Goal: Information Seeking & Learning: Check status

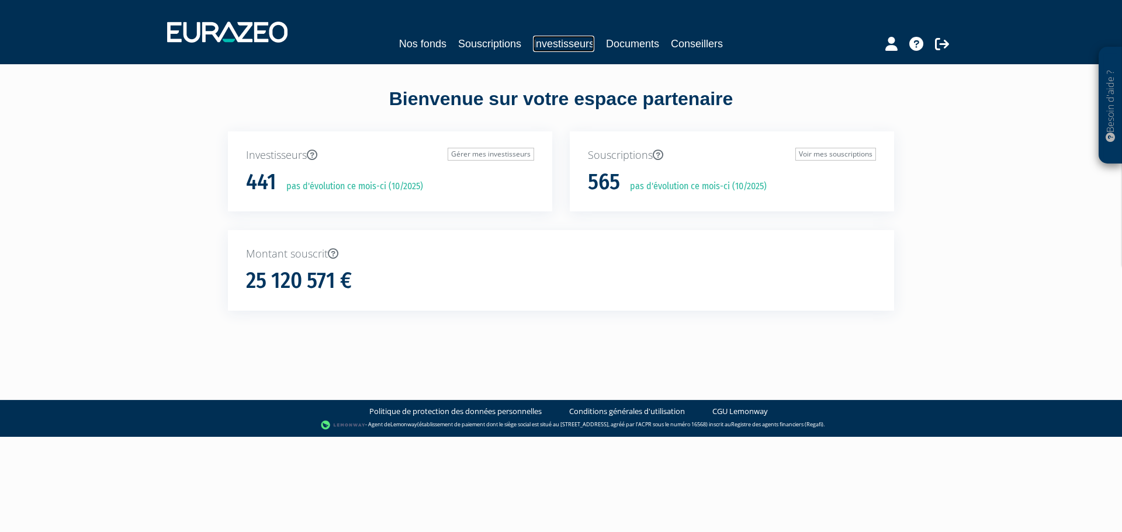
click at [548, 47] on link "Investisseurs" at bounding box center [563, 44] width 61 height 16
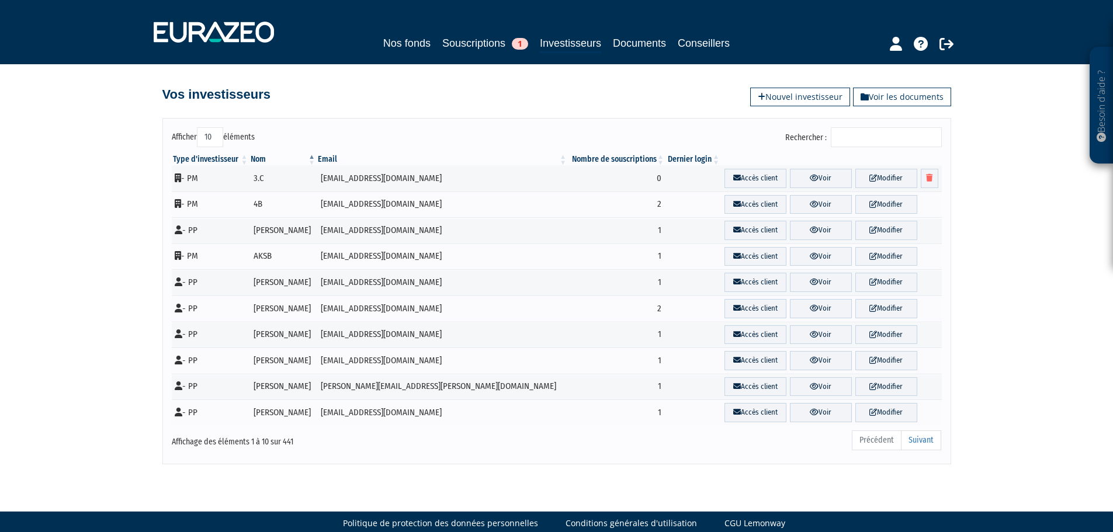
click at [857, 137] on input "Rechercher :" at bounding box center [886, 137] width 111 height 20
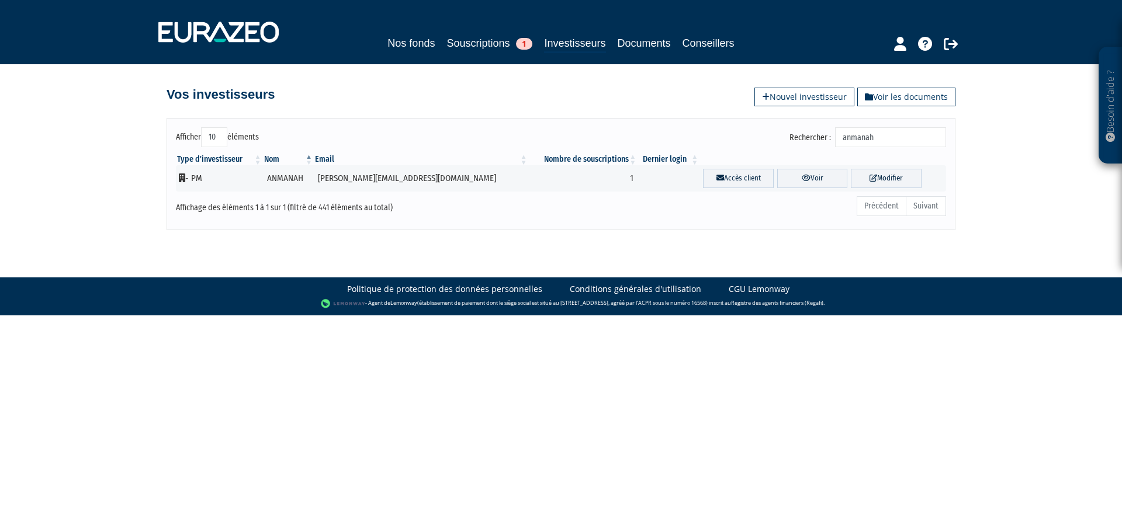
type input "anmanah"
click at [640, 220] on div "Précédent Suivant" at bounding box center [725, 208] width 442 height 26
click at [195, 178] on td "- PM" at bounding box center [219, 178] width 87 height 26
click at [181, 181] on icon at bounding box center [182, 178] width 6 height 9
click at [353, 181] on td "thomas.fauq@gmail.com" at bounding box center [421, 178] width 215 height 26
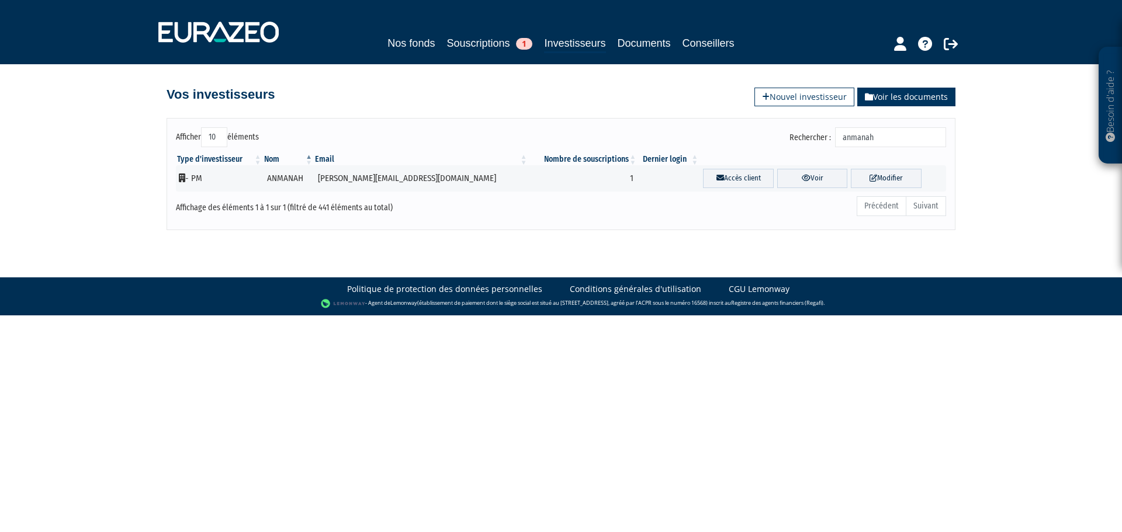
click at [943, 96] on link "Voir les documents" at bounding box center [906, 97] width 98 height 19
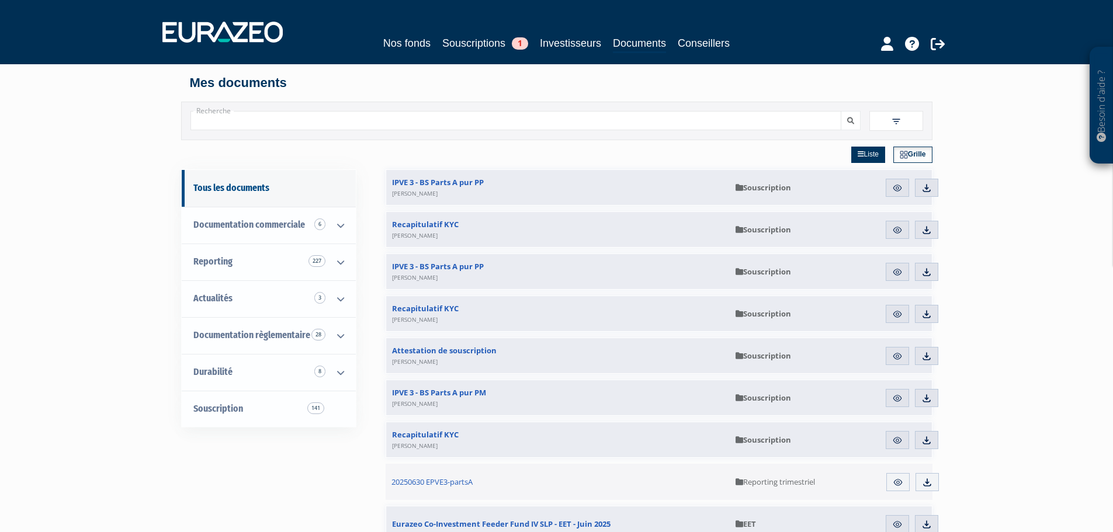
click at [407, 119] on input "Recherche" at bounding box center [515, 120] width 651 height 19
type input "anmanah"
click at [841, 111] on button "submit" at bounding box center [851, 120] width 20 height 19
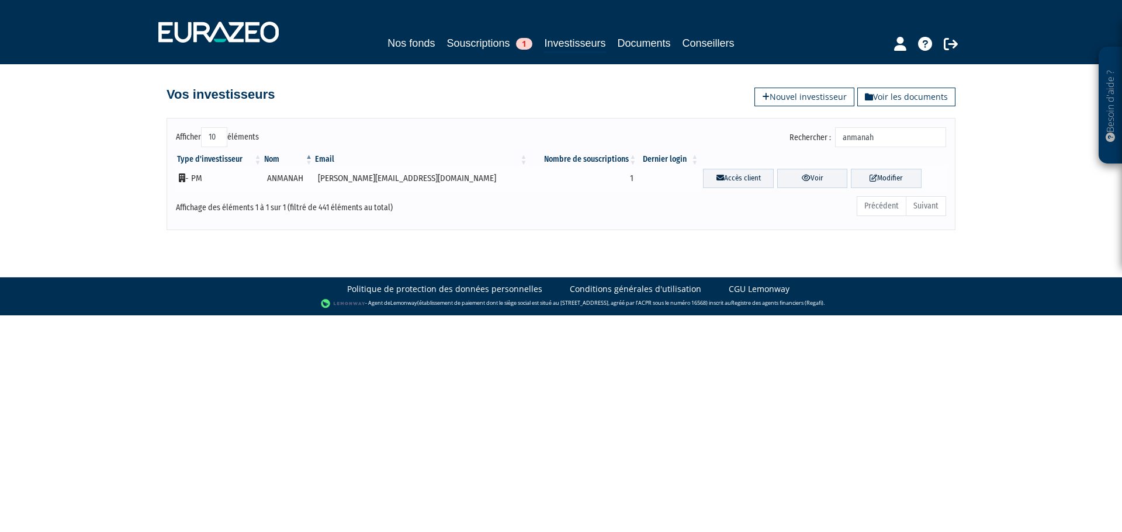
click at [299, 175] on td "ANMANAH" at bounding box center [288, 178] width 51 height 26
click at [801, 177] on icon at bounding box center [805, 178] width 9 height 8
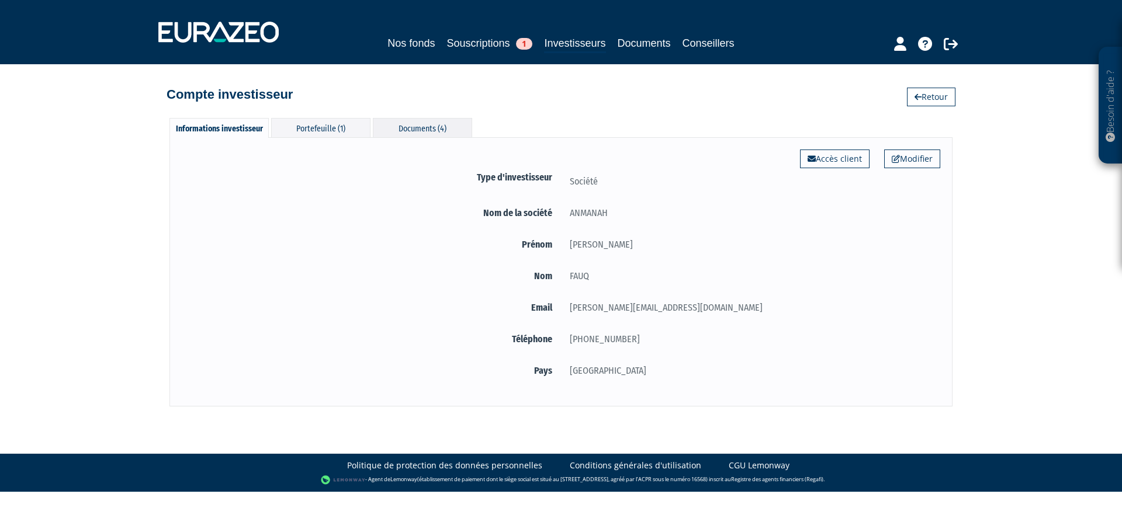
click at [418, 129] on div "Documents (4)" at bounding box center [422, 127] width 99 height 19
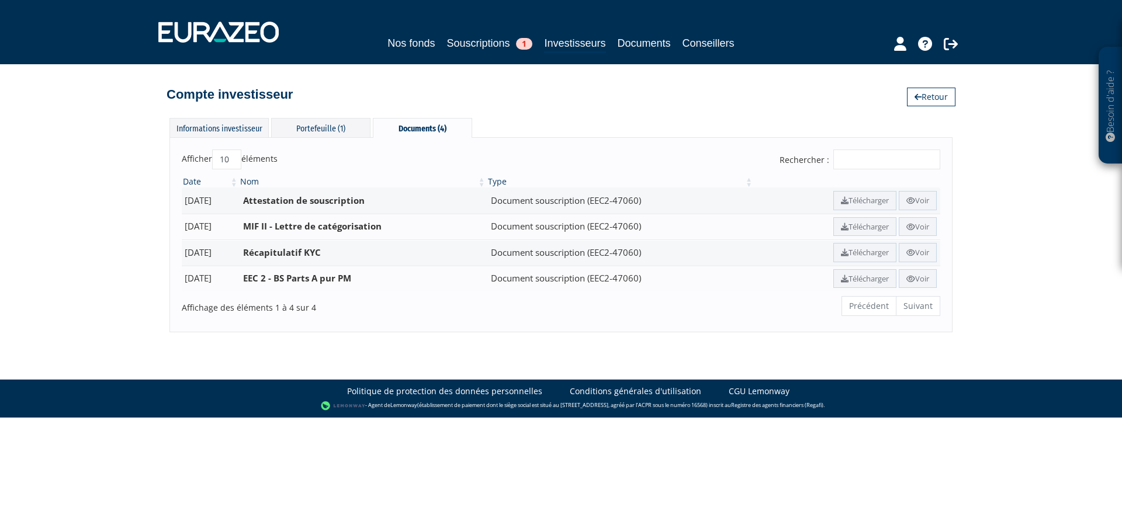
click at [83, 301] on div "Besoin d'aide ? × J'ai besoin d'aide Si vous avez une question à propos du fonc…" at bounding box center [561, 166] width 1122 height 332
click at [322, 131] on div "Portefeuille (1)" at bounding box center [320, 127] width 99 height 19
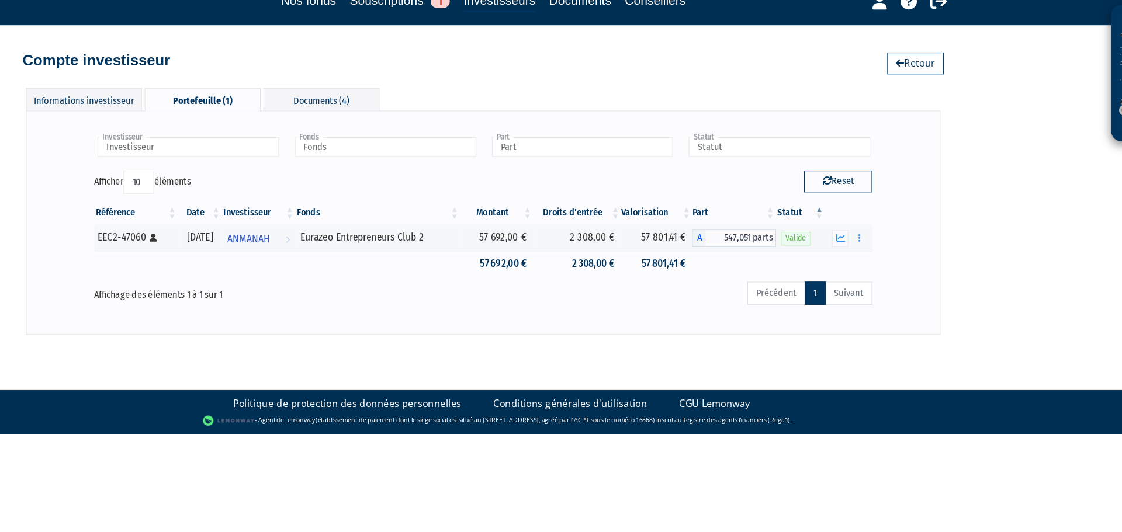
click at [879, 297] on ul "Précédent 1 Suivant" at bounding box center [840, 294] width 107 height 20
click at [882, 293] on ul "Précédent 1 Suivant" at bounding box center [840, 294] width 107 height 20
click at [849, 294] on link "1" at bounding box center [845, 294] width 18 height 20
click at [686, 315] on div "Investisseur ANMANAH Investisseur Fonds Eurazeo Entrepreneurs Club 2 Fonds Part…" at bounding box center [560, 233] width 683 height 167
click at [1018, 309] on div "Besoin d'aide ? × J'ai besoin d'aide Si vous avez une question à propos du fonc…" at bounding box center [561, 164] width 1122 height 329
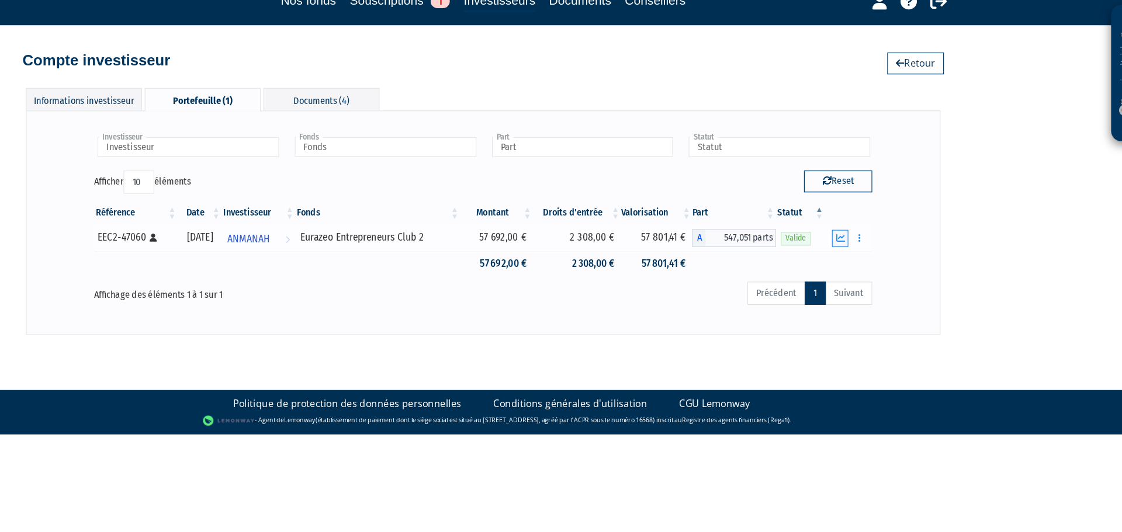
click at [866, 246] on icon "button" at bounding box center [867, 247] width 8 height 8
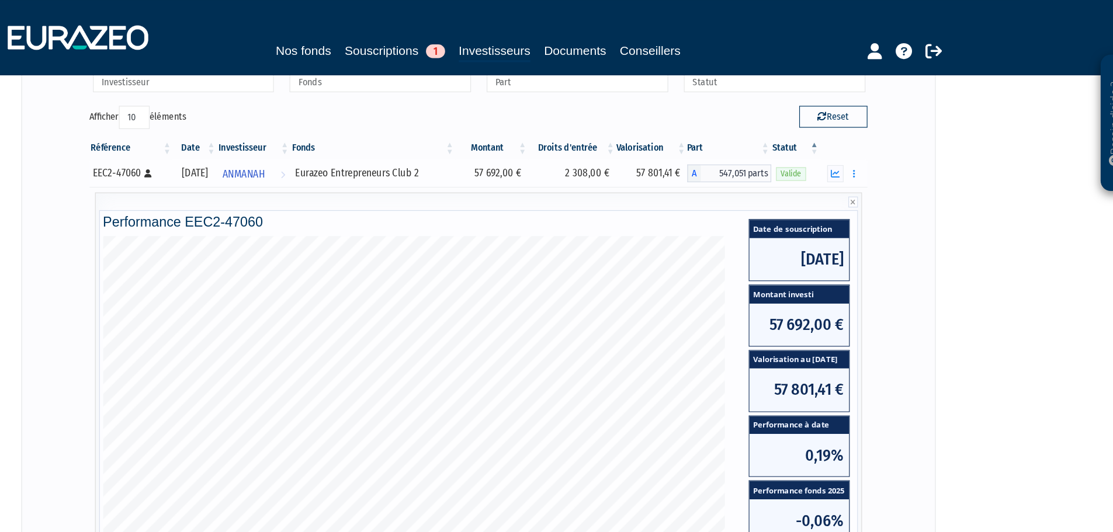
scroll to position [67, 0]
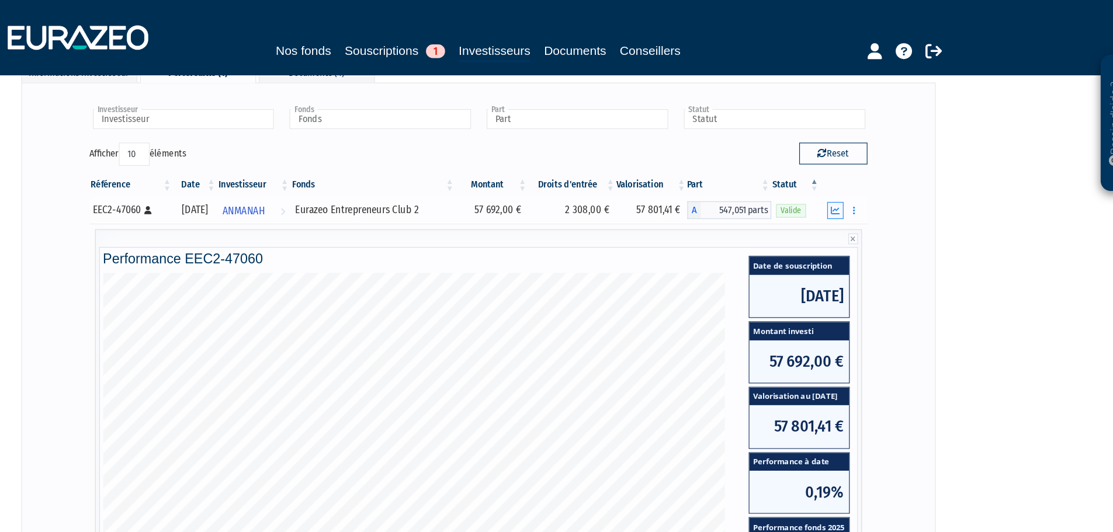
click at [860, 182] on icon "button" at bounding box center [863, 180] width 8 height 8
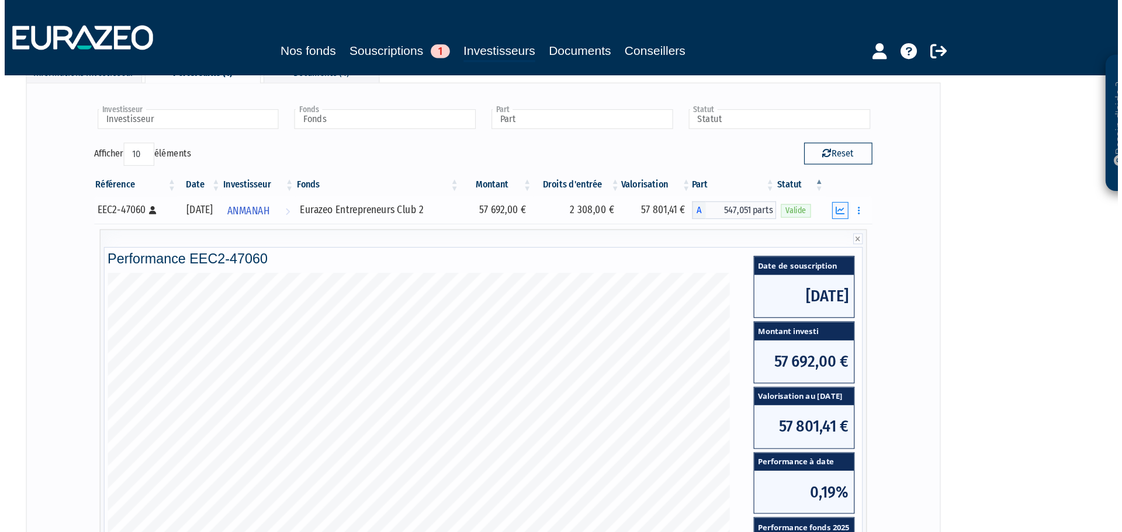
scroll to position [0, 0]
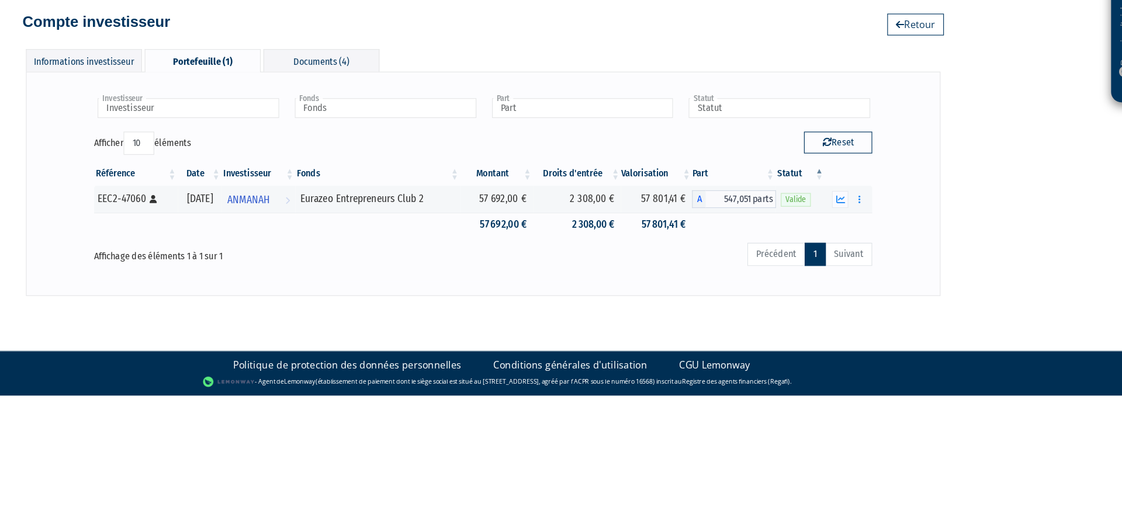
click at [1035, 289] on div "Besoin d'aide ? × J'ai besoin d'aide Si vous avez une question à propos du fonc…" at bounding box center [561, 164] width 1122 height 329
click at [990, 252] on div "Besoin d'aide ? × J'ai besoin d'aide Si vous avez une question à propos du fonc…" at bounding box center [561, 164] width 1122 height 329
click at [986, 285] on div "Besoin d'aide ? × J'ai besoin d'aide Si vous avez une question à propos du fonc…" at bounding box center [561, 164] width 1122 height 329
